Goal: Transaction & Acquisition: Purchase product/service

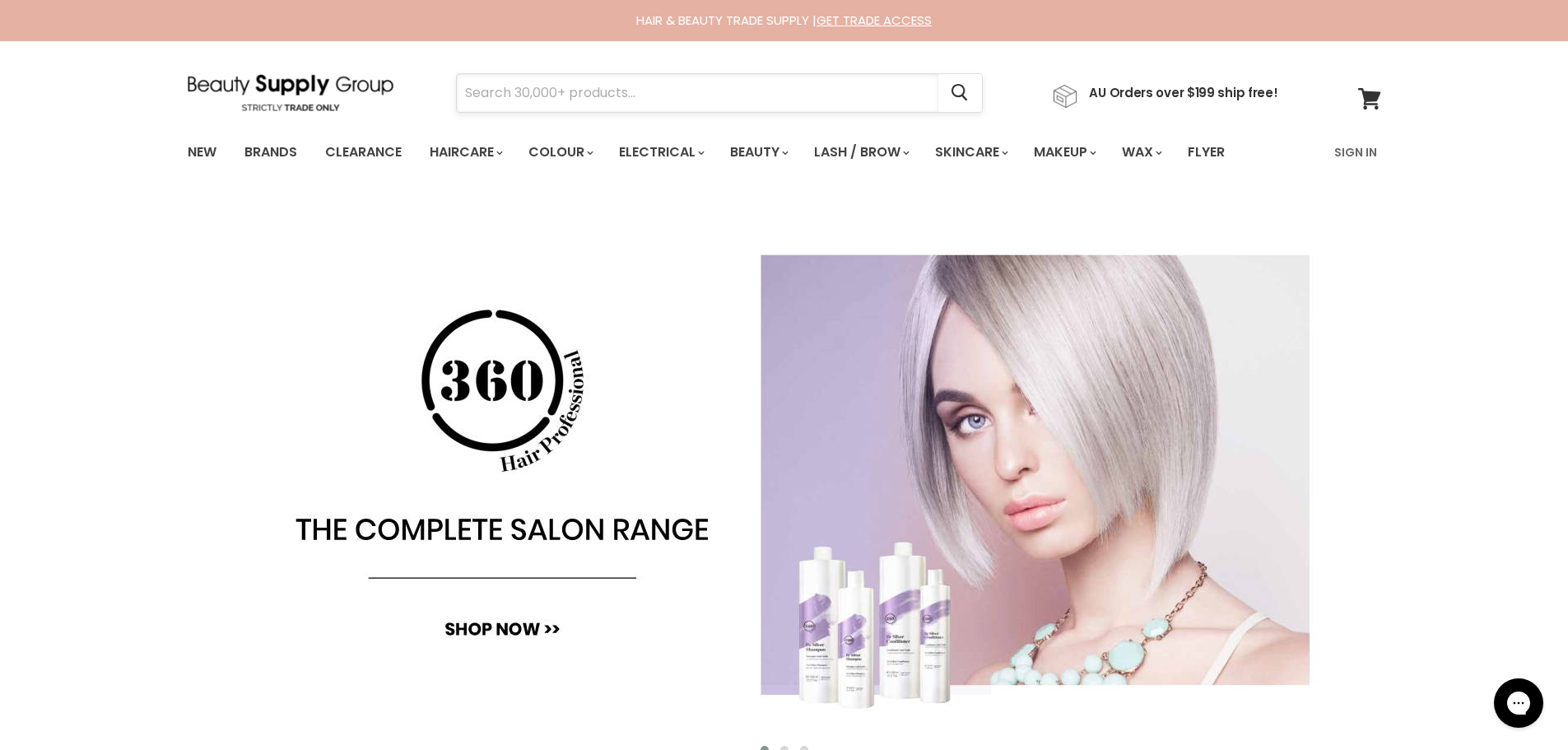
click at [567, 91] on input "Search" at bounding box center [697, 93] width 481 height 38
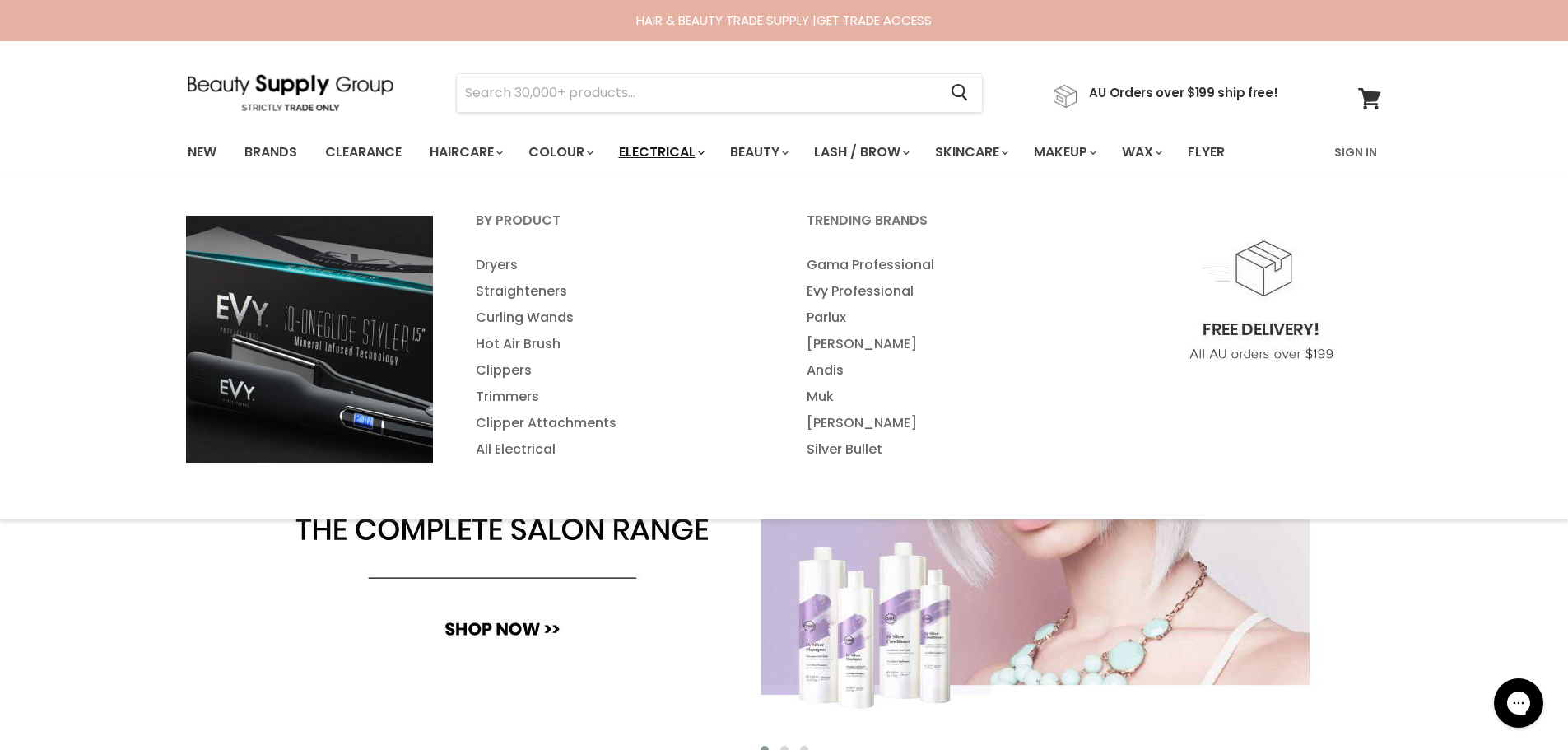
click at [691, 158] on link "Electrical" at bounding box center [660, 152] width 108 height 35
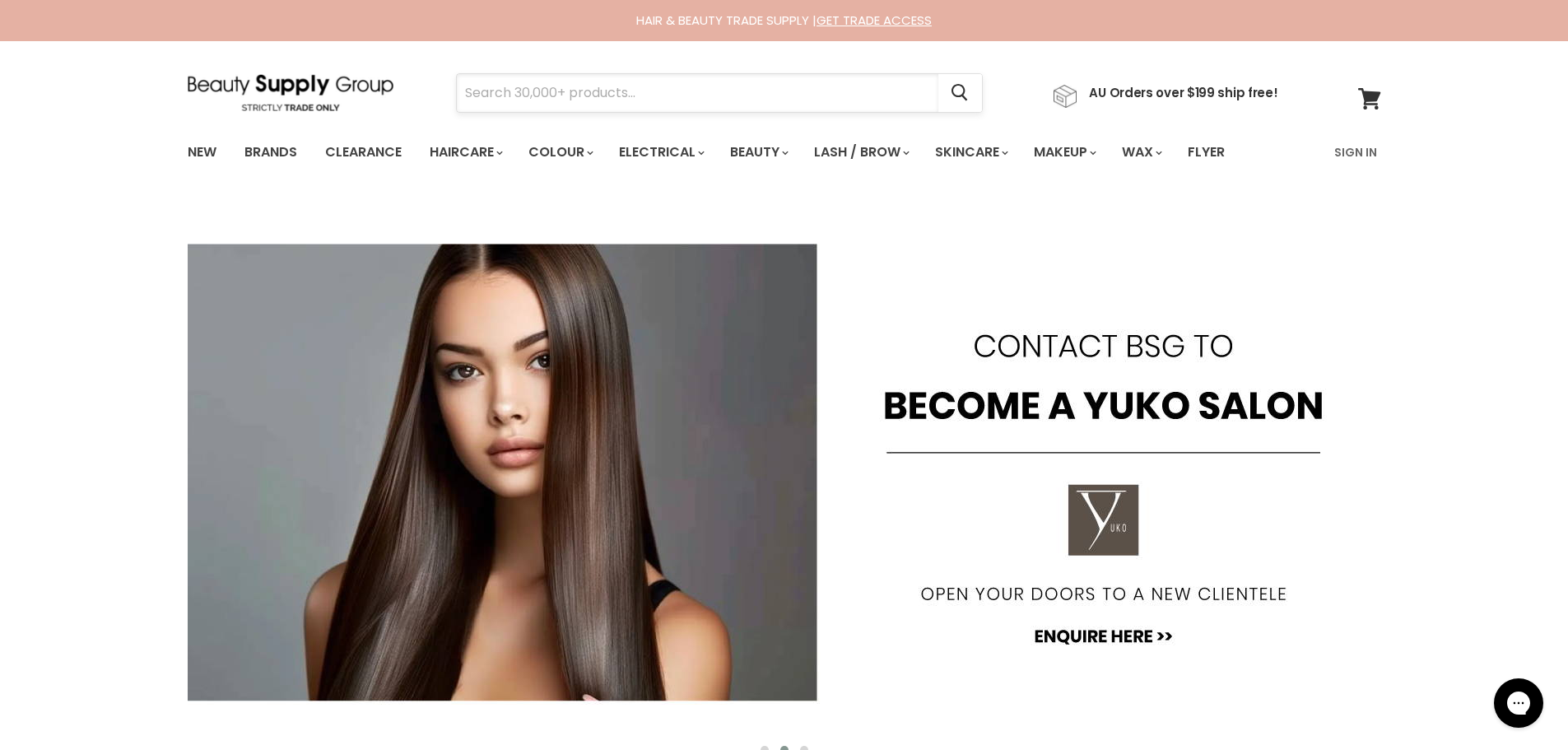
click at [510, 85] on input "Search" at bounding box center [697, 93] width 481 height 38
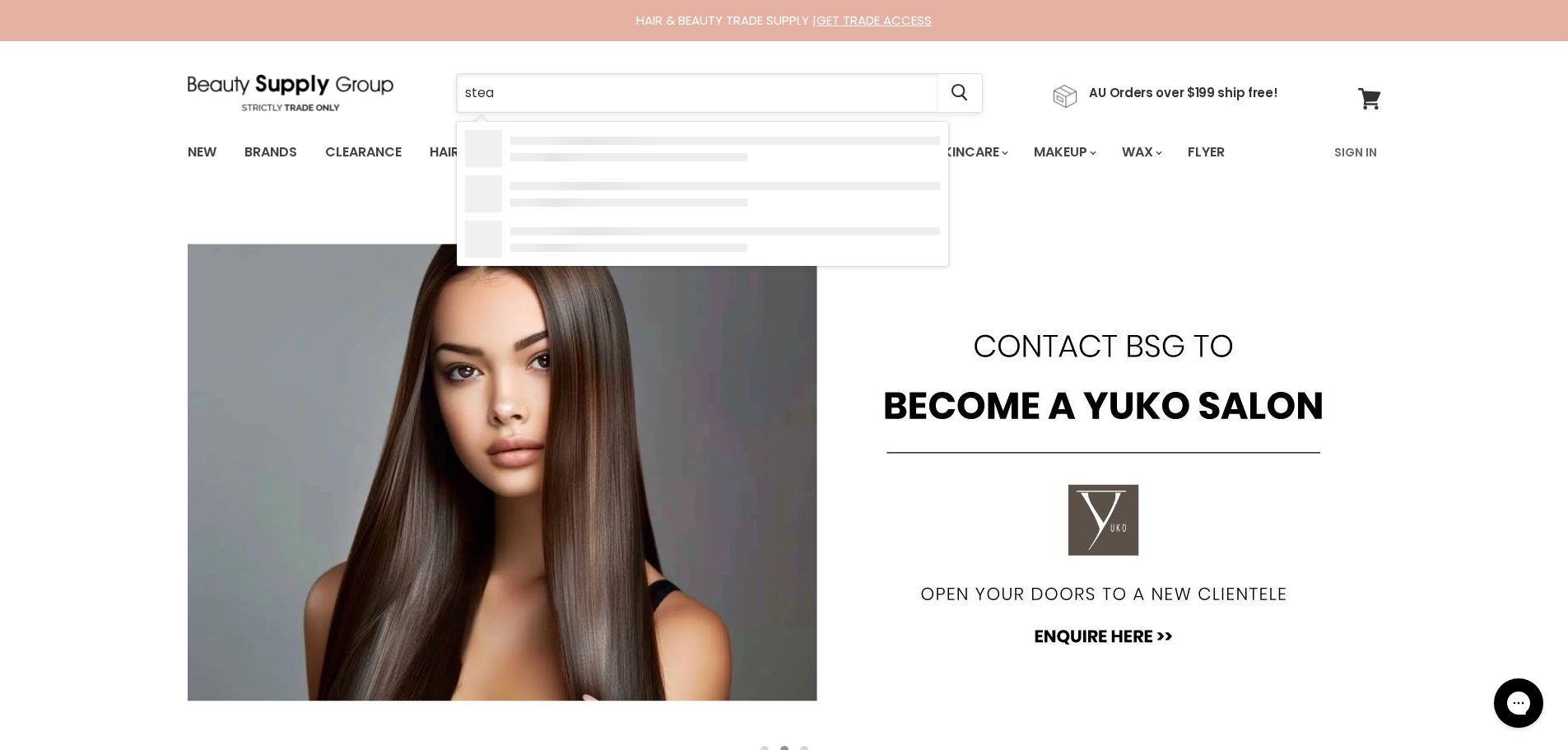
type input "steam"
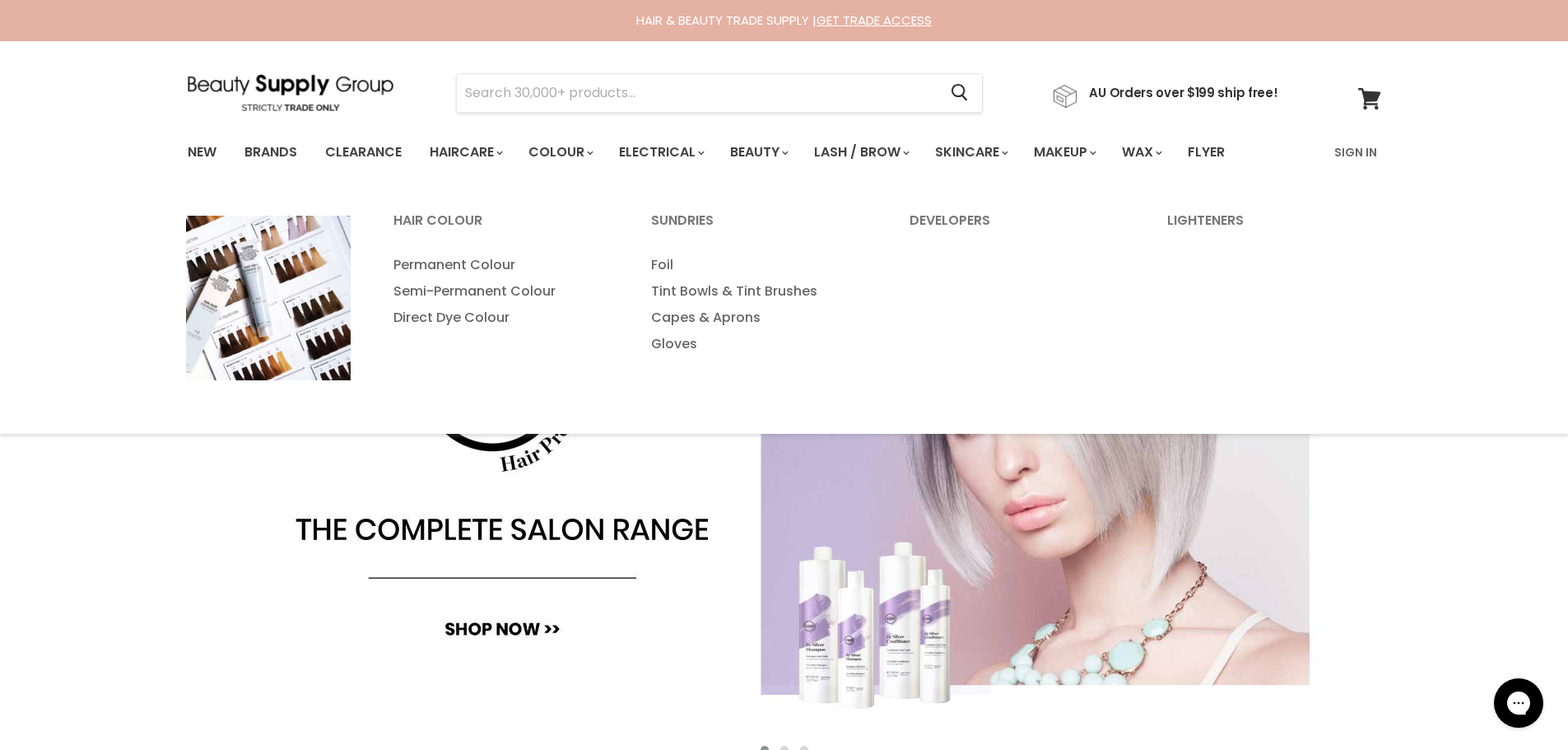
click at [555, 78] on input "Search" at bounding box center [697, 93] width 481 height 38
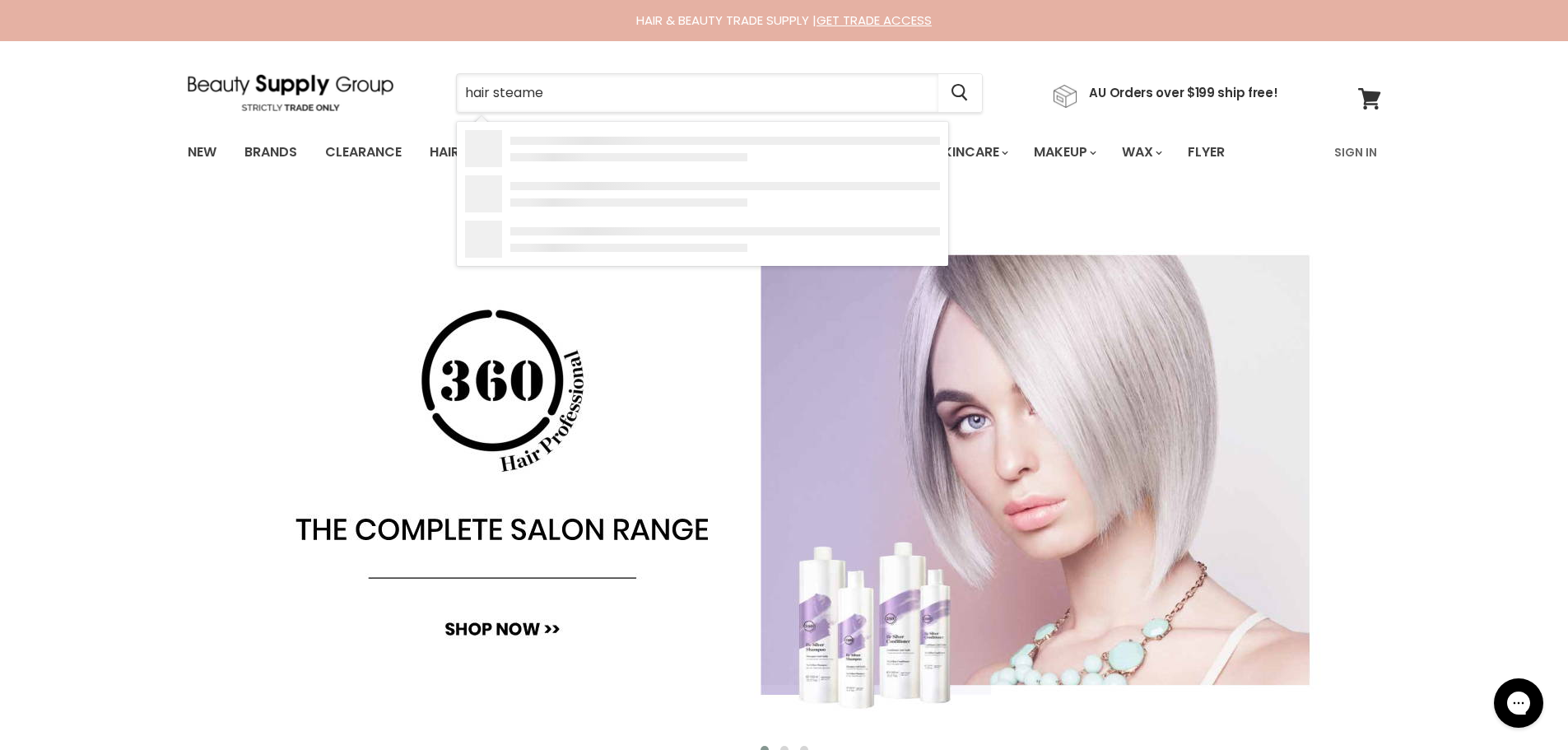
type input "hair steamer"
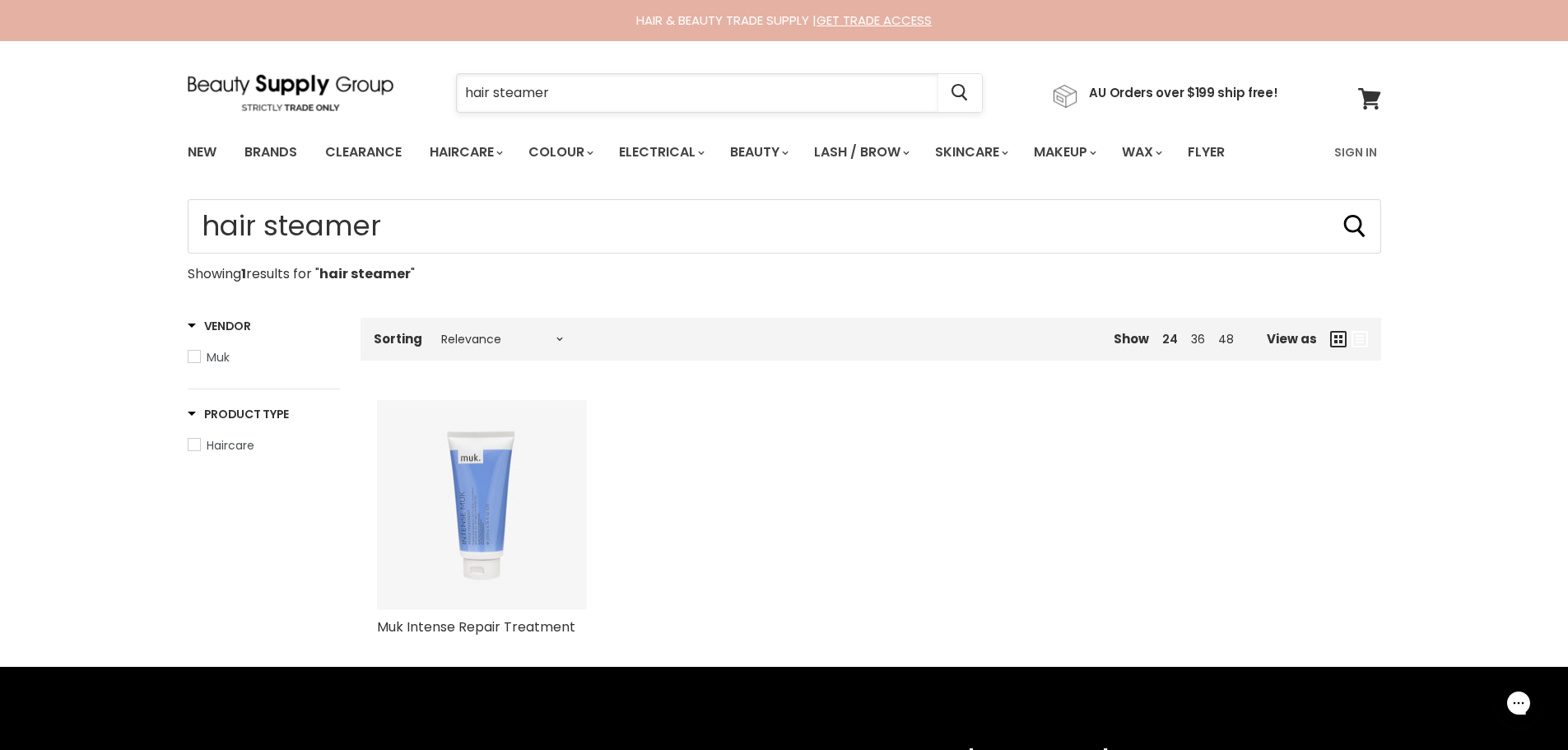
click at [602, 105] on input "hair steamer" at bounding box center [697, 93] width 481 height 38
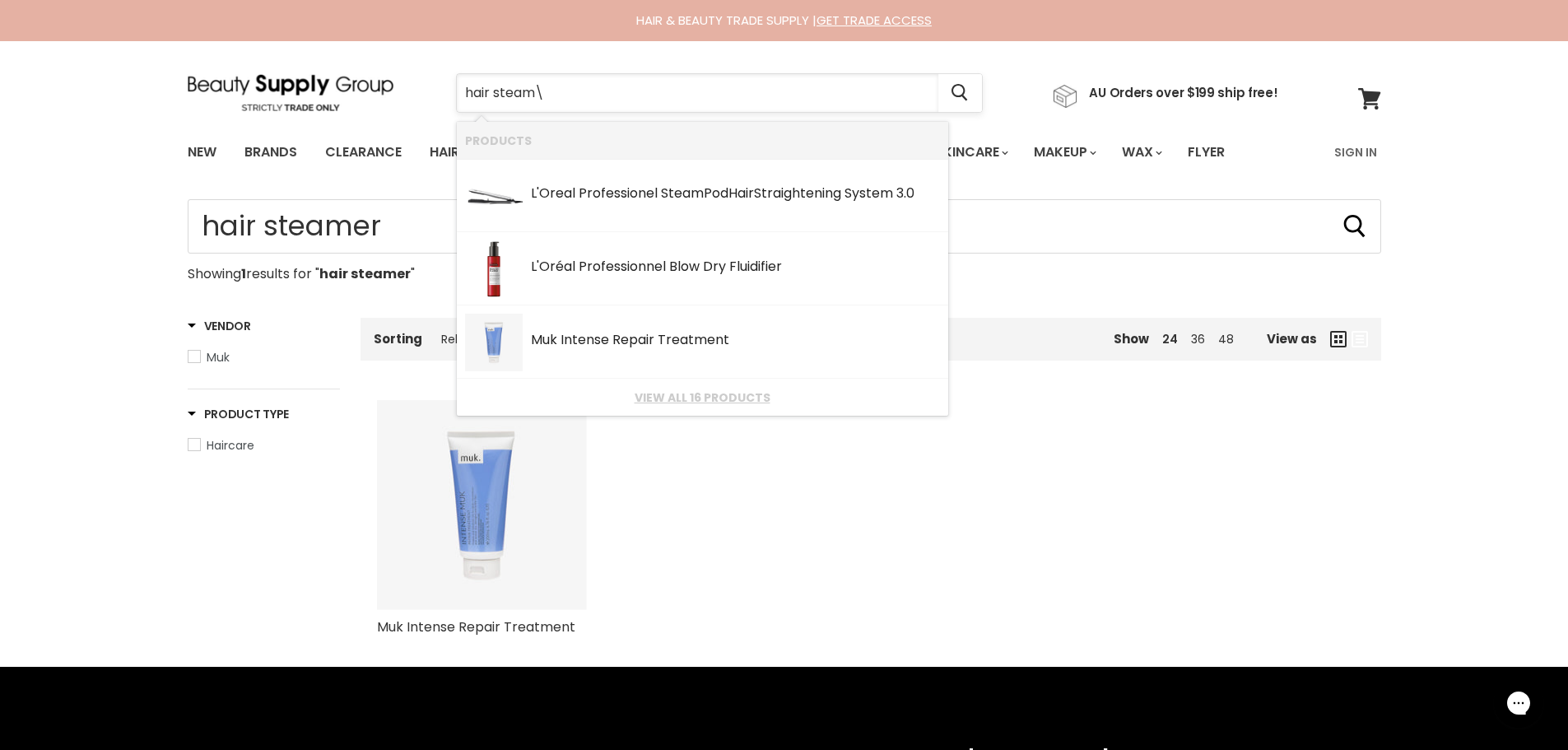
type input "hair steam"
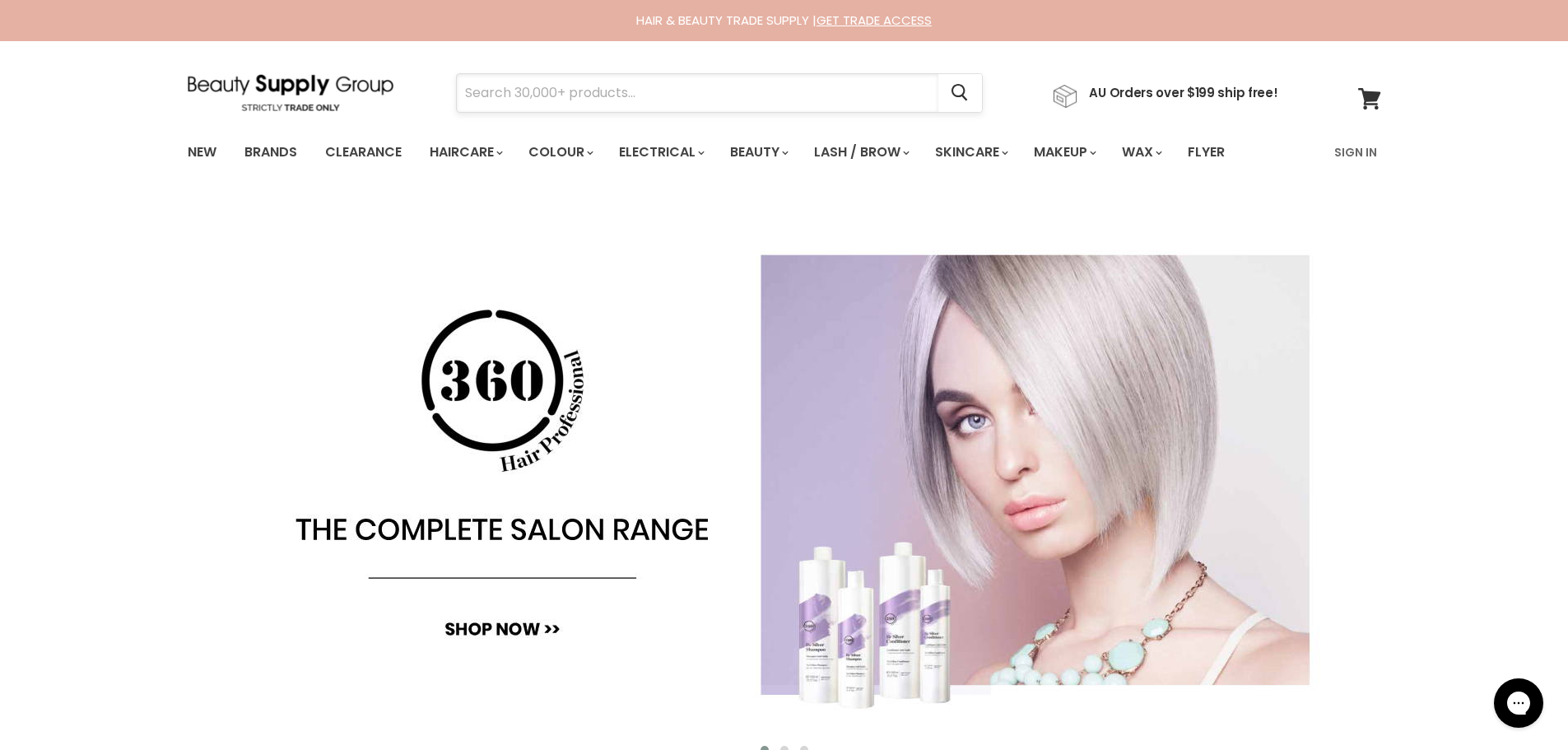
click at [558, 102] on input "Search" at bounding box center [697, 93] width 481 height 38
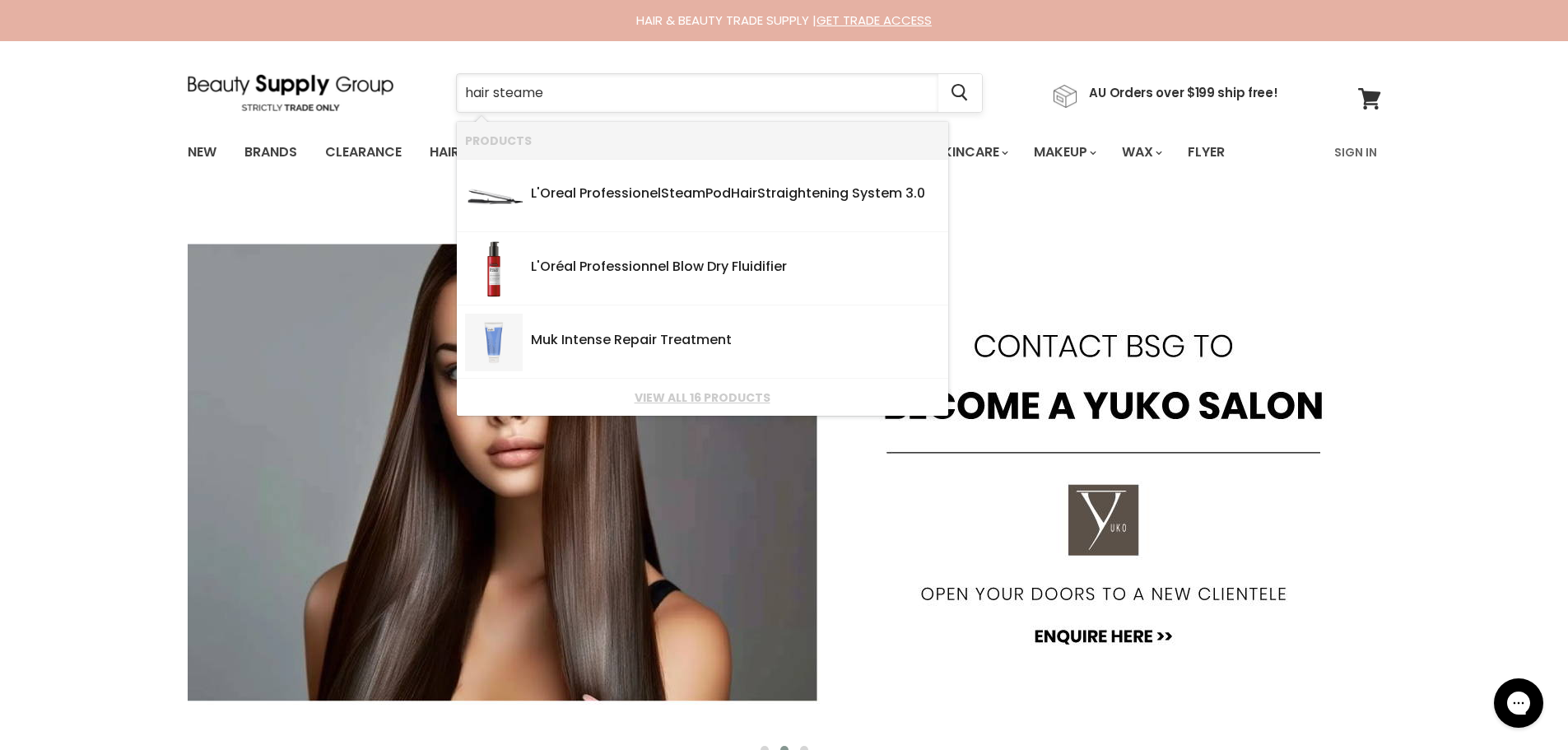
type input "hair steamer"
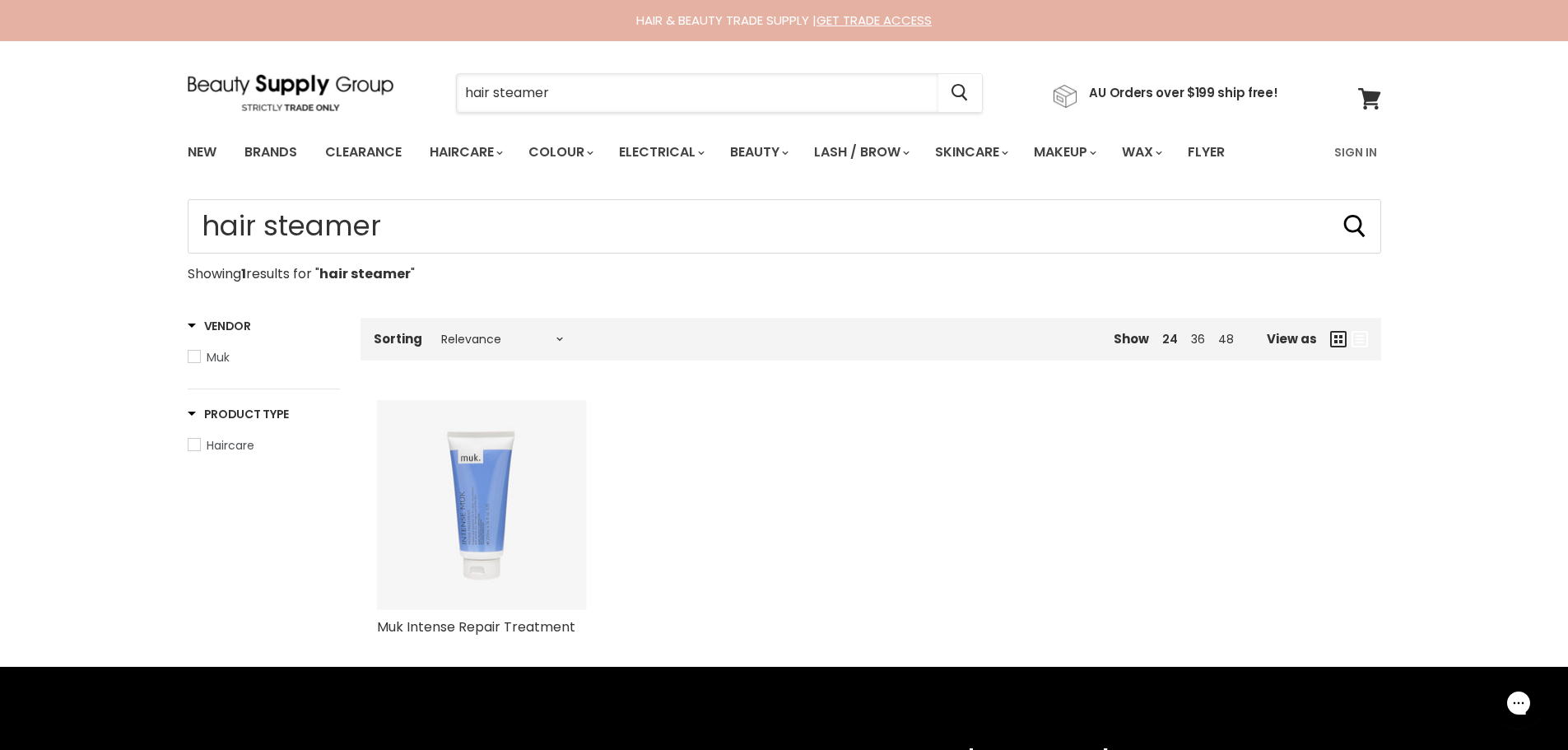
drag, startPoint x: 562, startPoint y: 93, endPoint x: 452, endPoint y: 90, distance: 110.0
click at [452, 90] on div "hair steamer Cancel" at bounding box center [718, 93] width 611 height 38
type input "p"
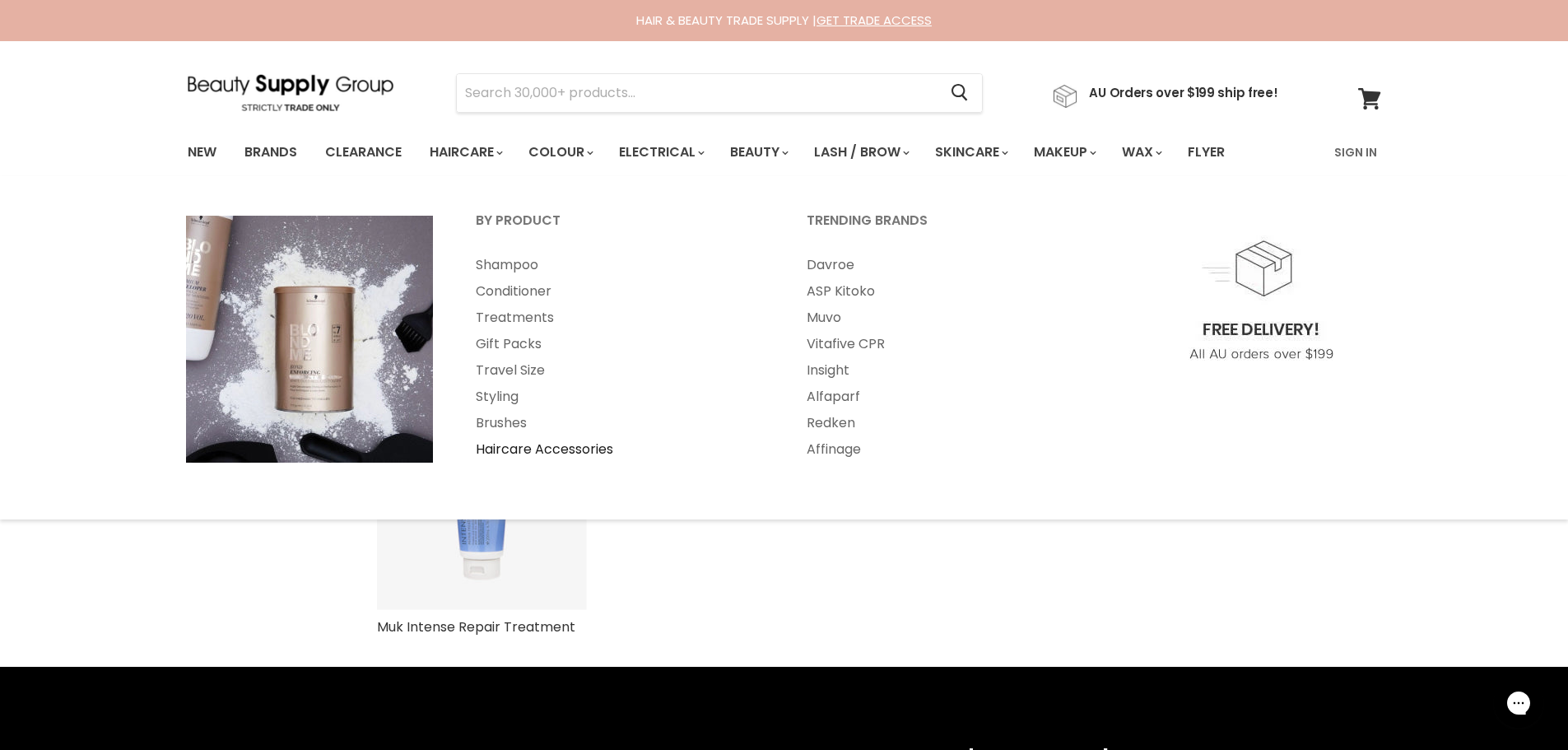
click at [590, 455] on link "Haircare Accessories" at bounding box center [619, 449] width 328 height 26
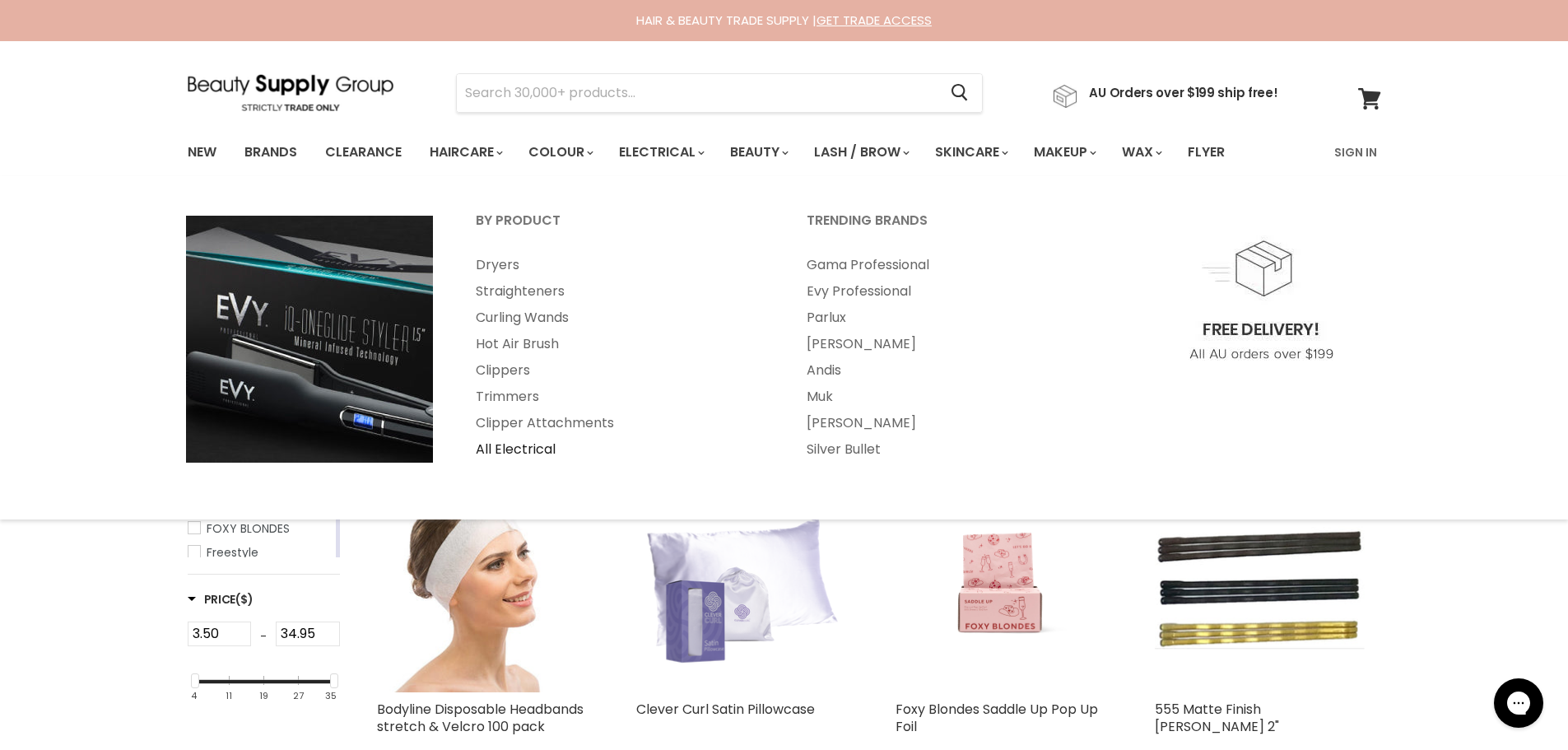
click at [534, 448] on link "All Electrical" at bounding box center [619, 449] width 328 height 26
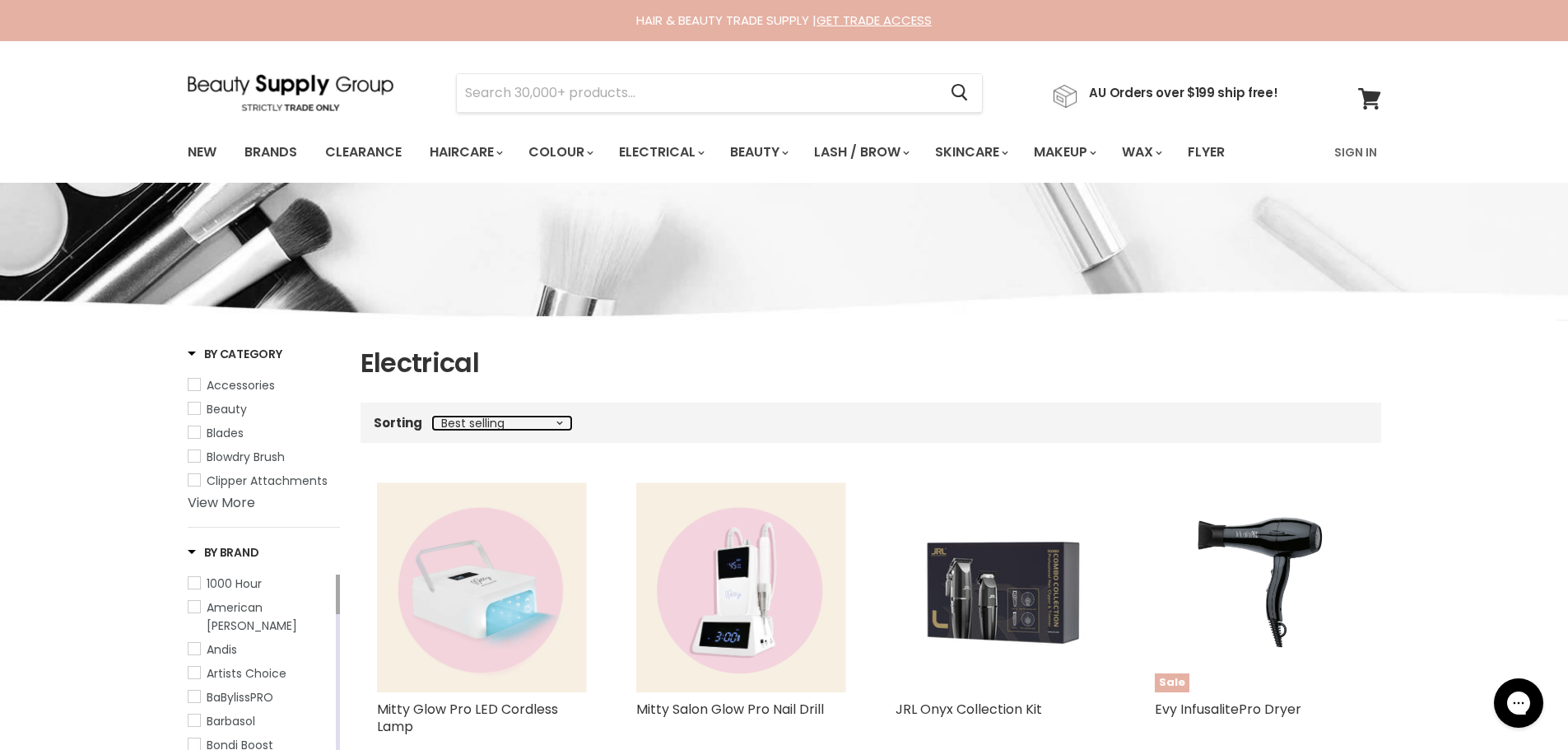
click at [559, 424] on select "Best selling Featured Alphabetically, A-Z Alphabetically, Z-A Price, low to hig…" at bounding box center [502, 423] width 138 height 13
select select "price-ascending"
click at [433, 416] on select "Best selling Featured Alphabetically, A-Z Alphabetically, Z-A Price, low to hig…" at bounding box center [502, 423] width 138 height 13
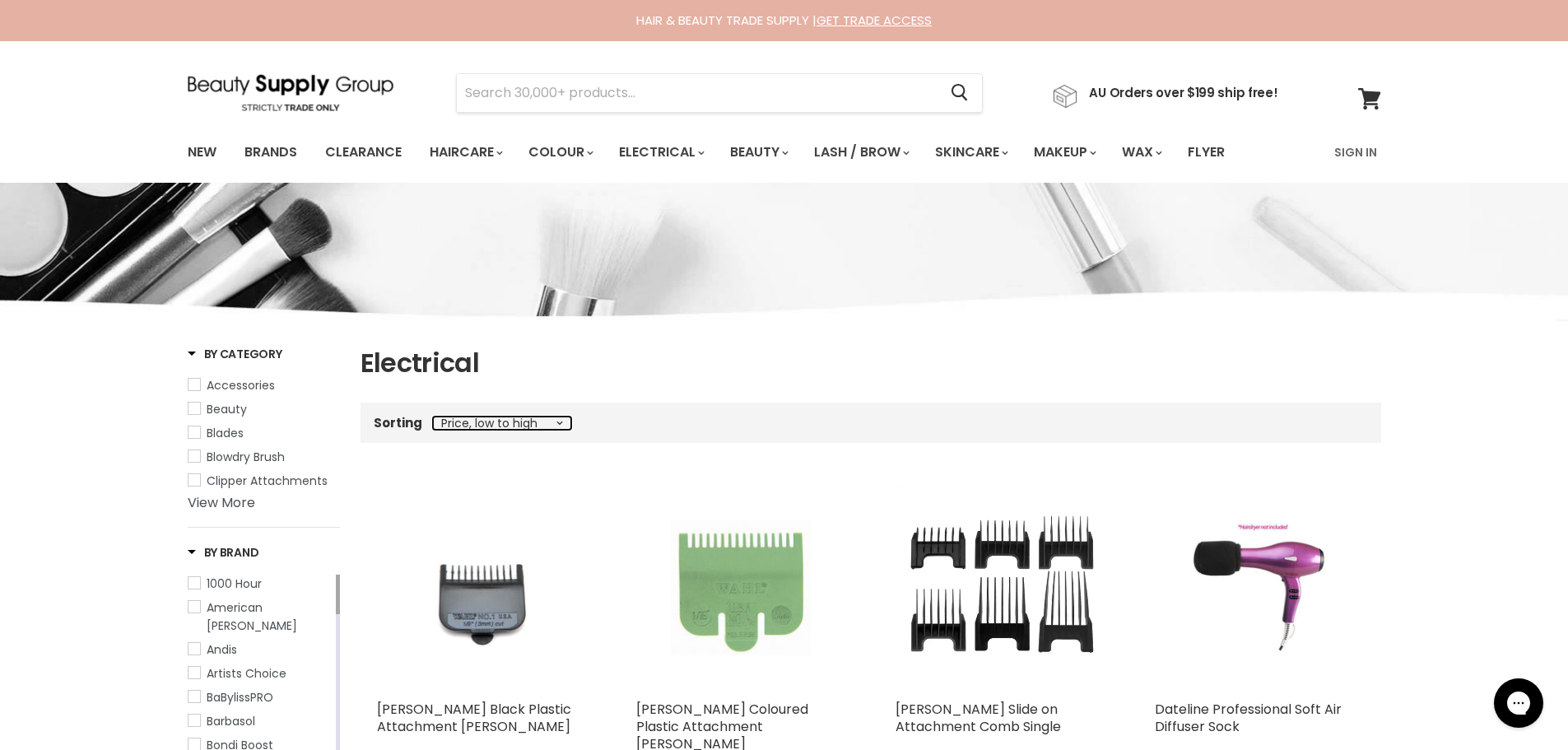
click at [544, 424] on select "Best selling Featured Alphabetically, A-Z Alphabetically, Z-A Price, low to hig…" at bounding box center [502, 423] width 138 height 13
select select "price-descending"
click at [433, 416] on select "Best selling Featured Alphabetically, A-Z Alphabetically, Z-A Price, low to hig…" at bounding box center [502, 423] width 138 height 13
select select "price-descending"
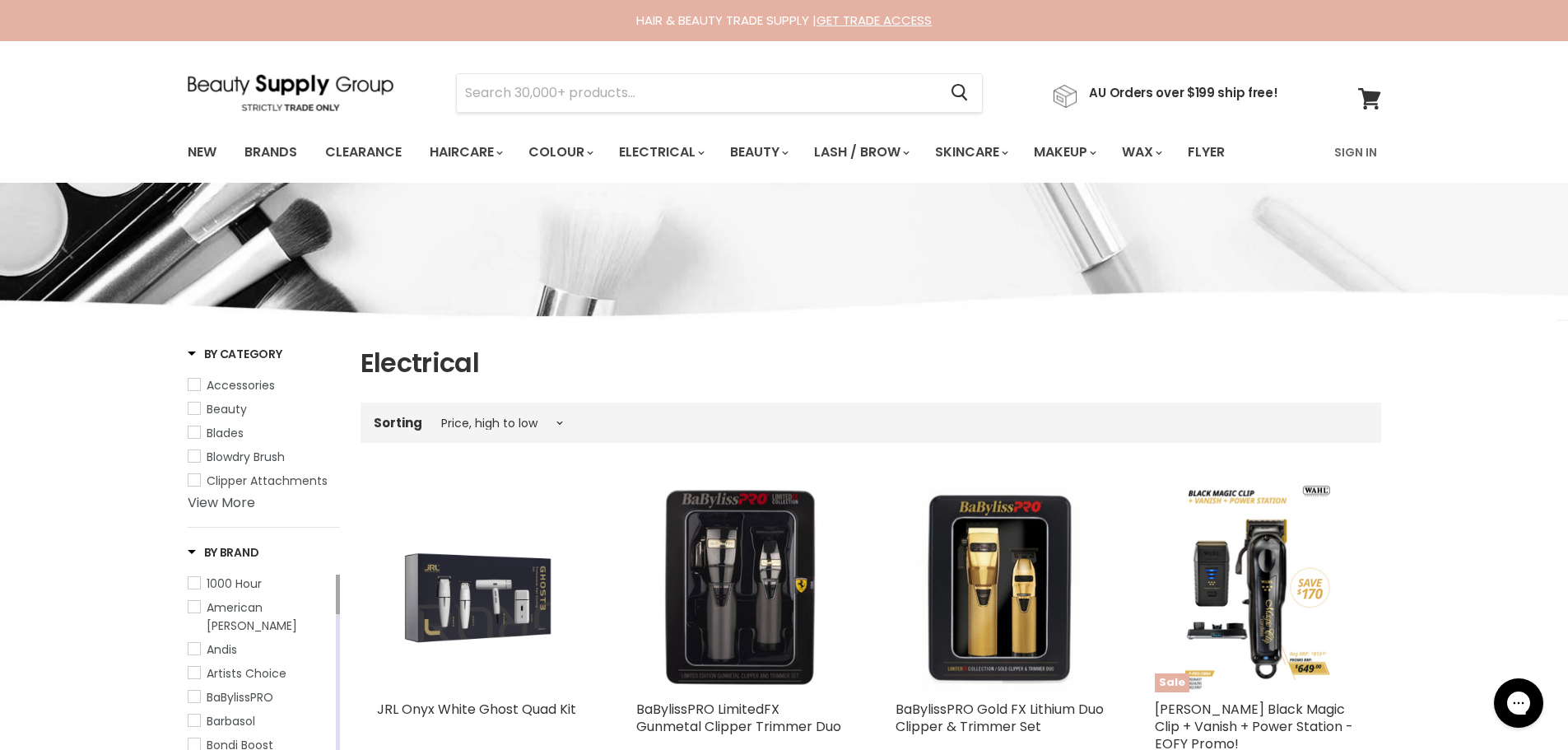
select select "price-ascending"
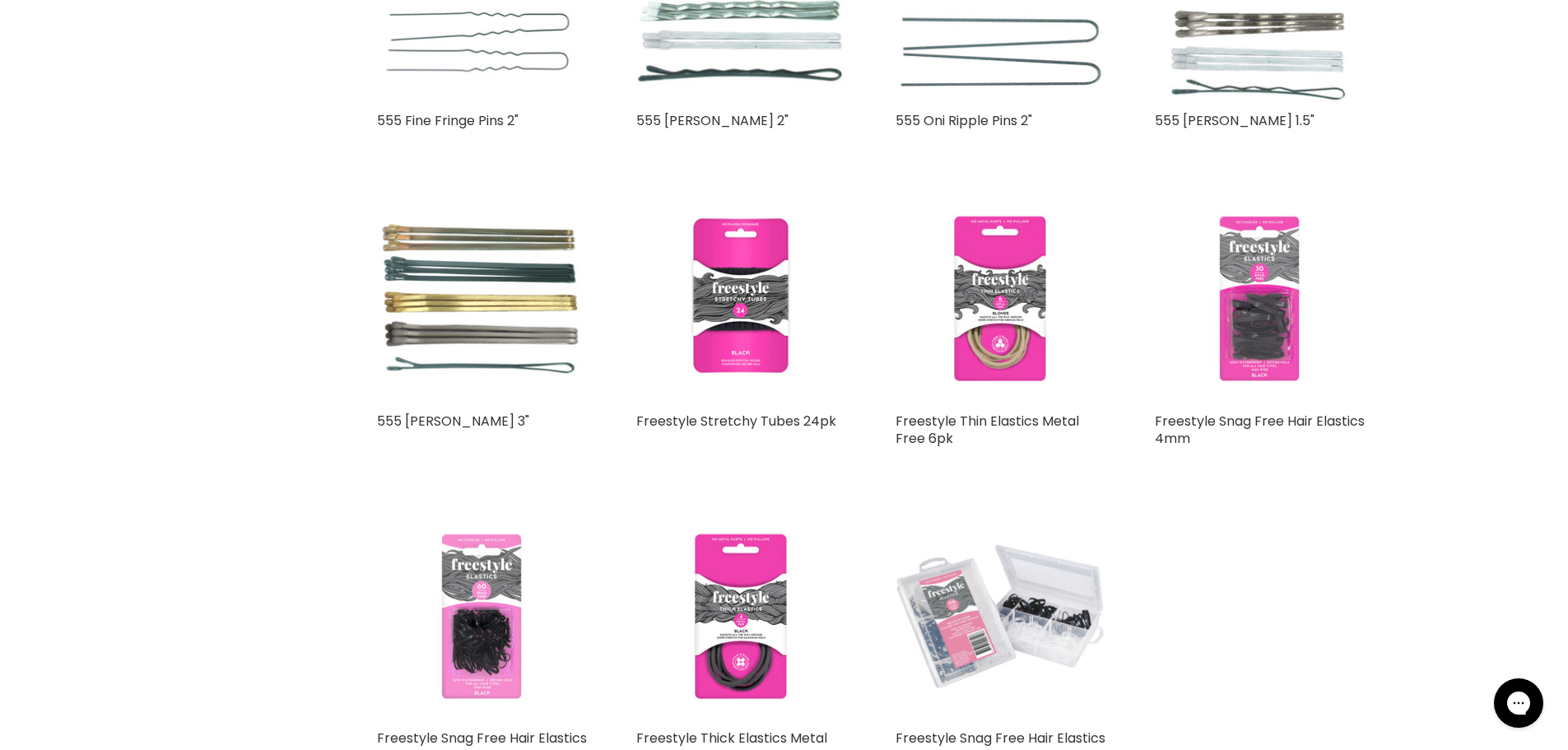
scroll to position [2752, 0]
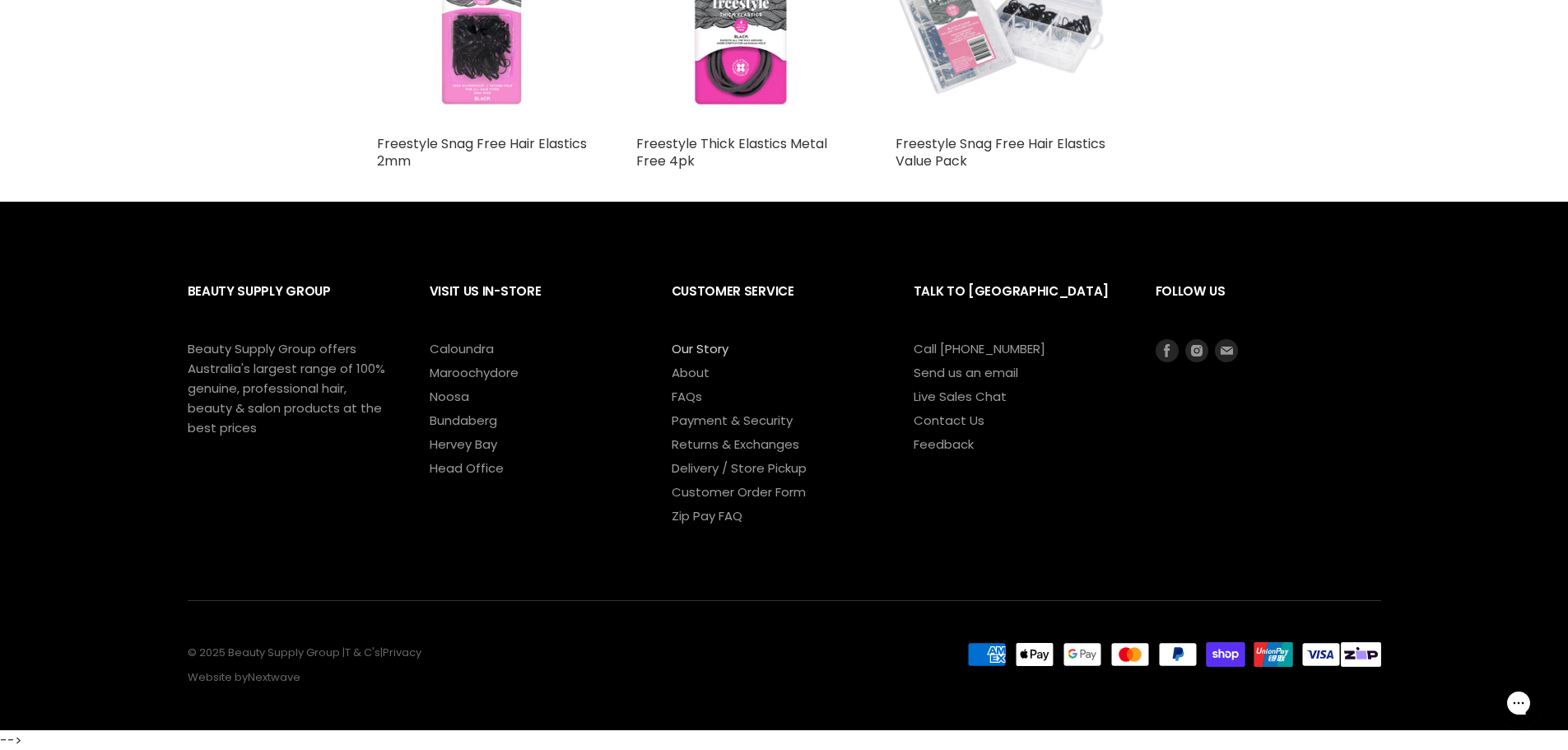
click at [710, 349] on link "Our Story" at bounding box center [700, 349] width 57 height 17
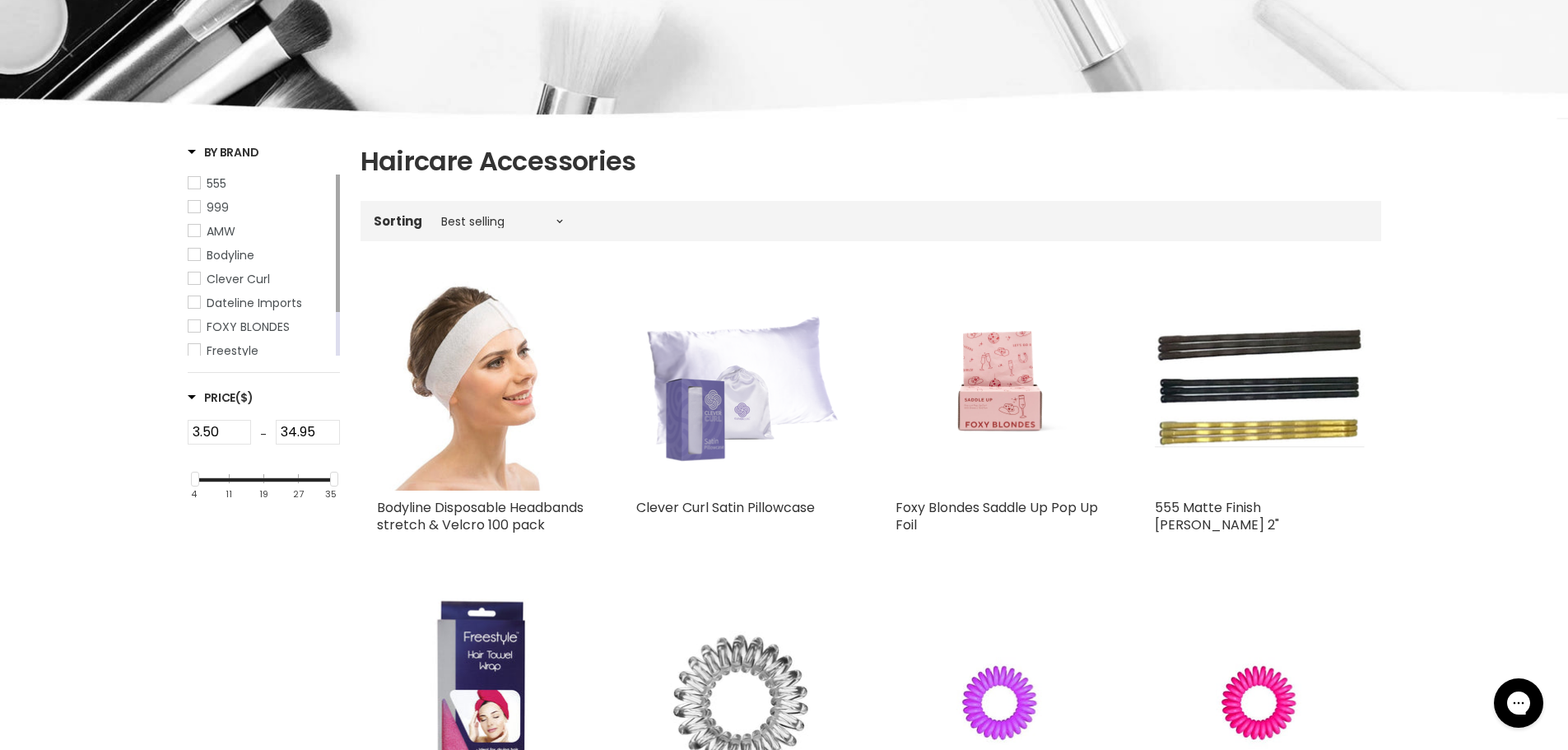
scroll to position [0, 0]
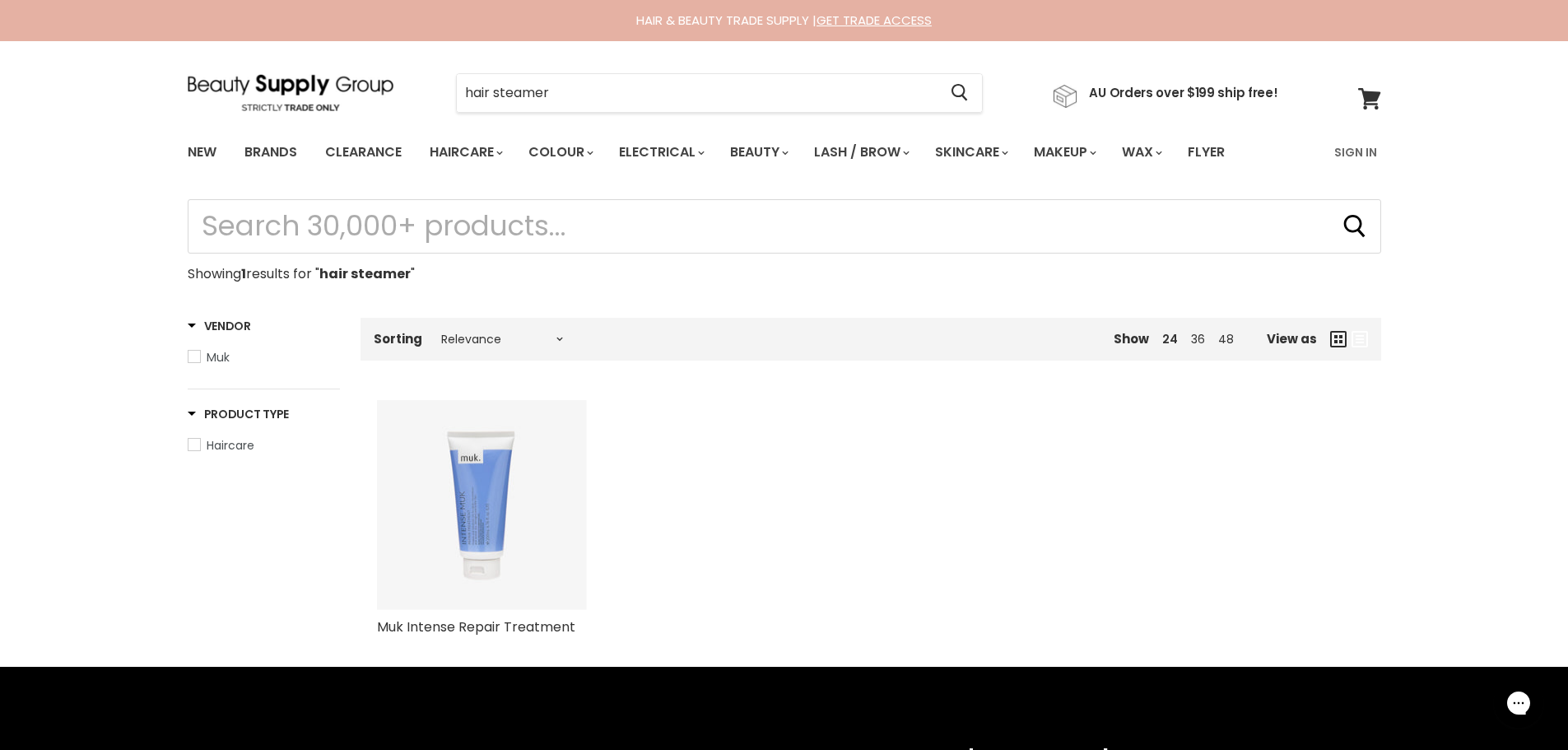
type input "hair steamer"
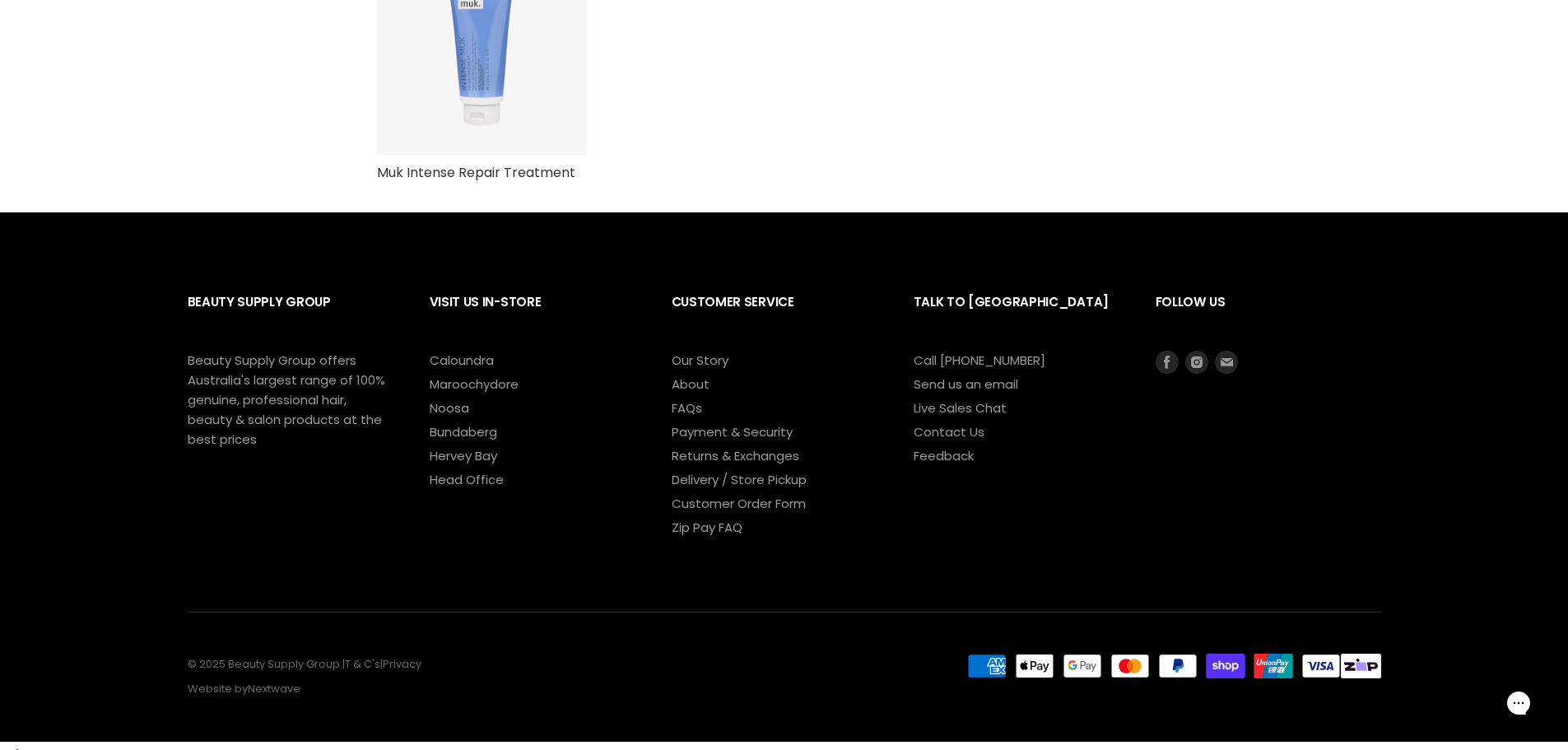
scroll to position [466, 0]
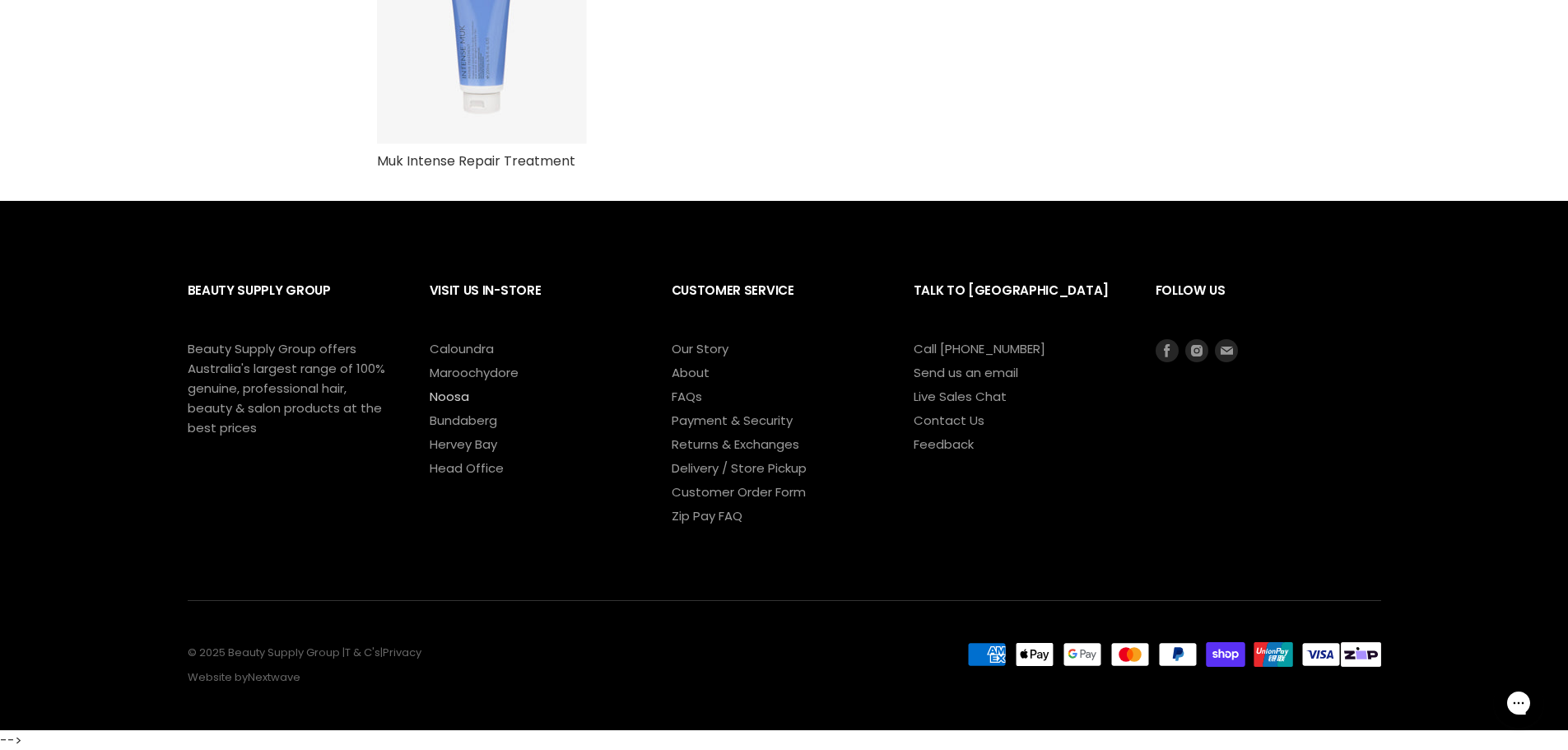
click at [452, 398] on link "Noosa" at bounding box center [449, 396] width 40 height 17
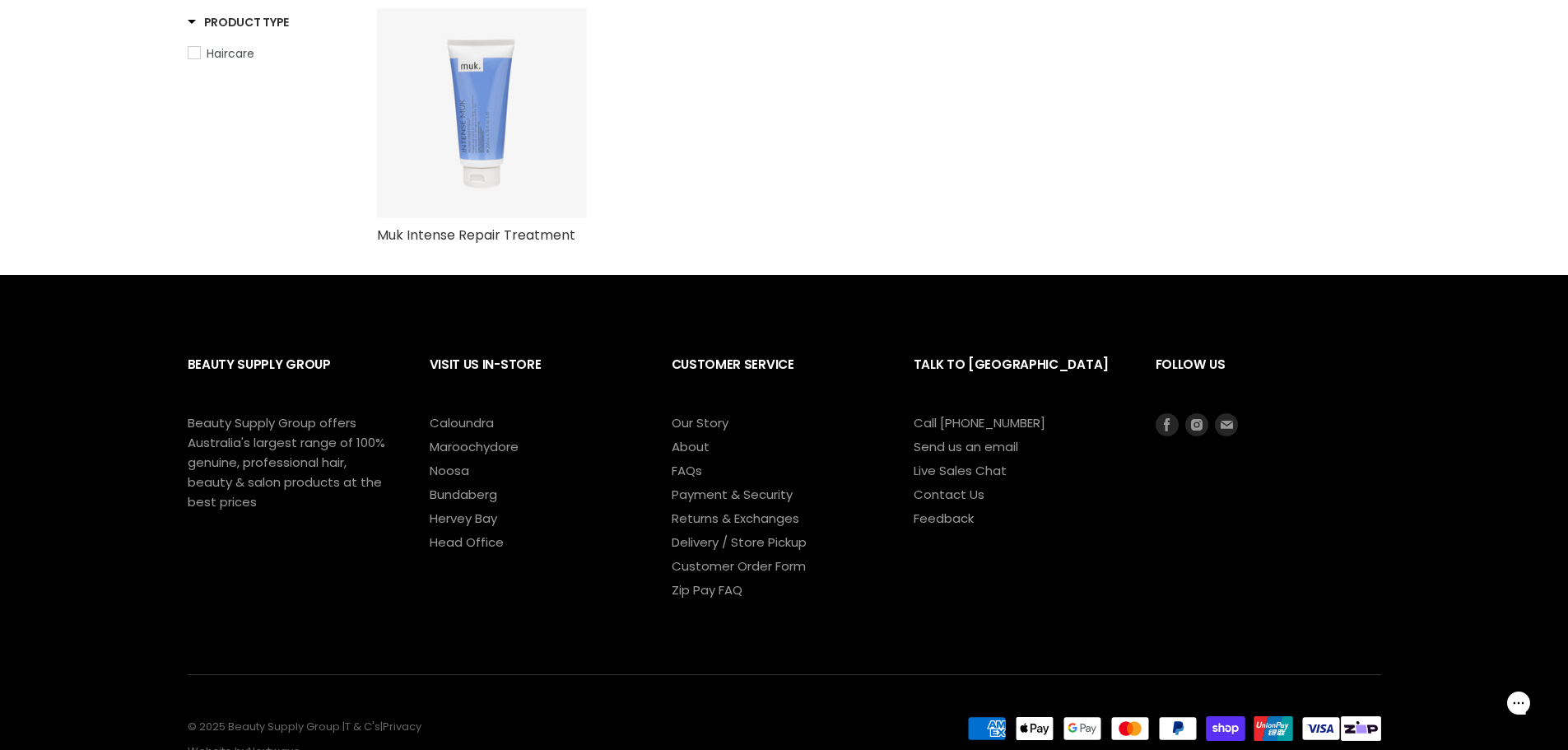
scroll to position [466, 0]
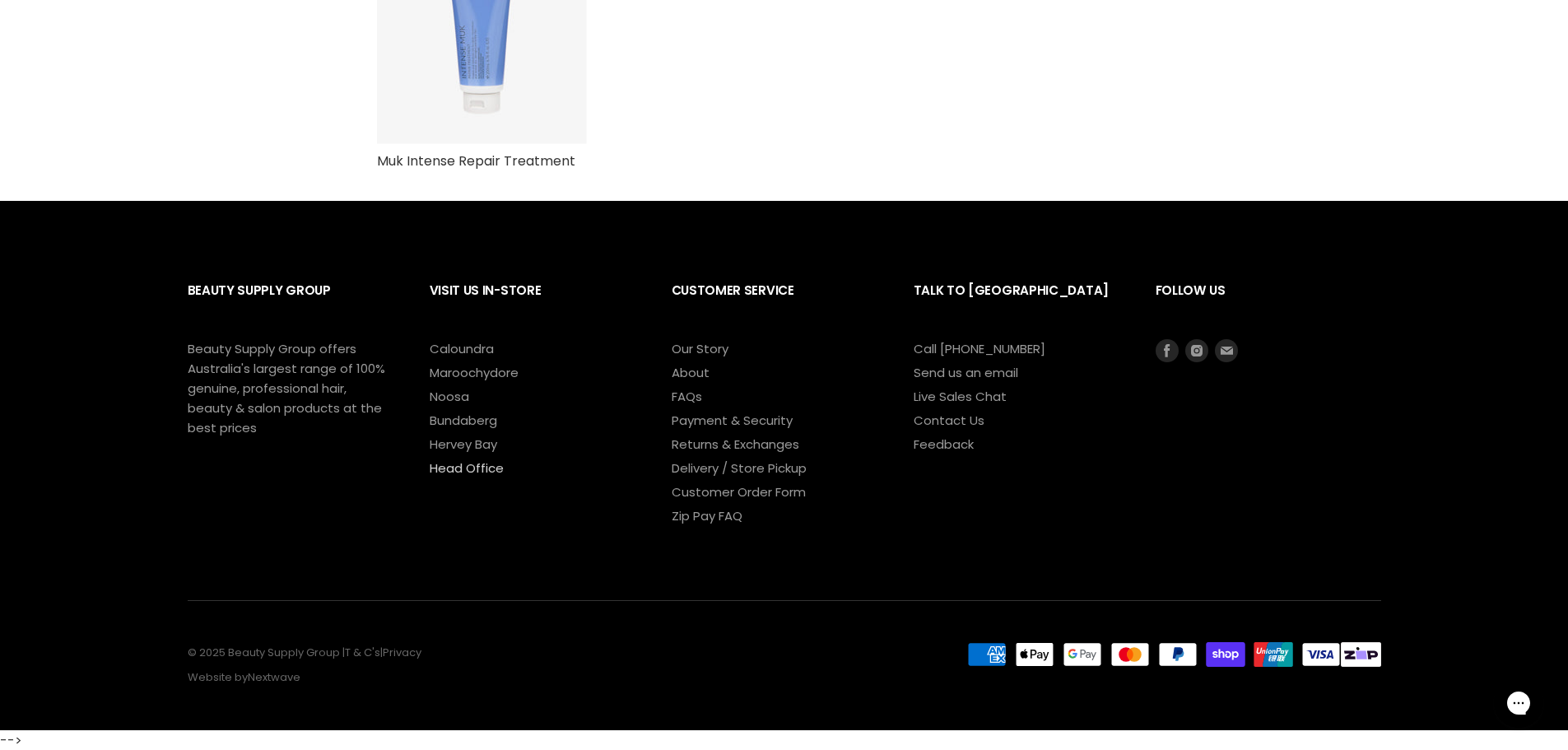
click at [481, 471] on link "Head Office" at bounding box center [466, 467] width 74 height 17
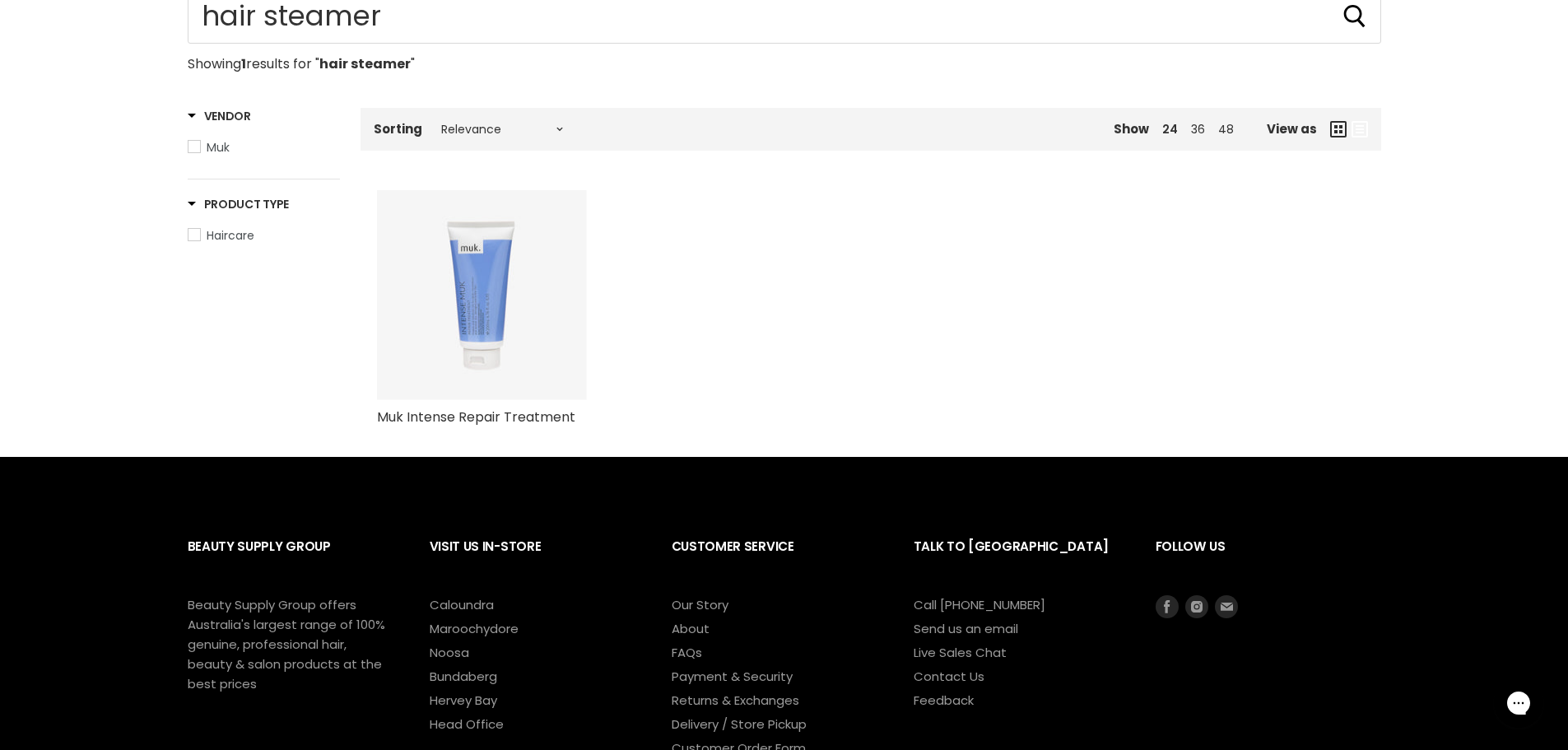
scroll to position [466, 0]
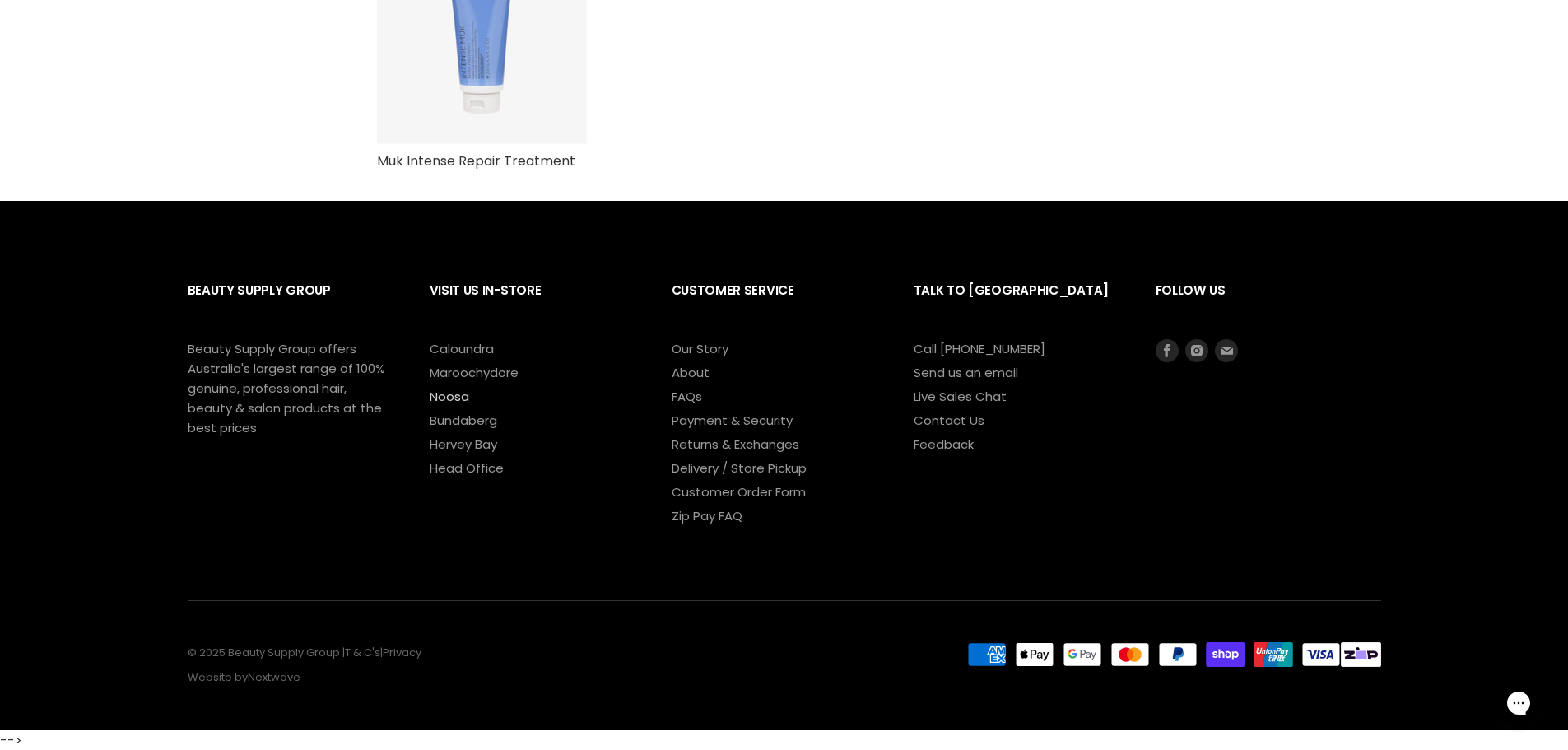
click at [459, 397] on link "Noosa" at bounding box center [449, 396] width 40 height 17
